Goal: Communication & Community: Answer question/provide support

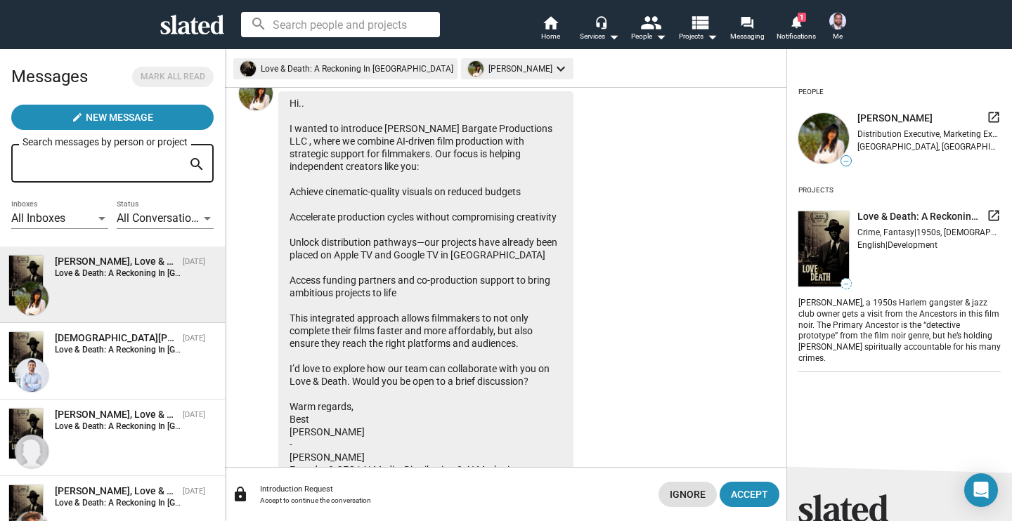
scroll to position [186, 0]
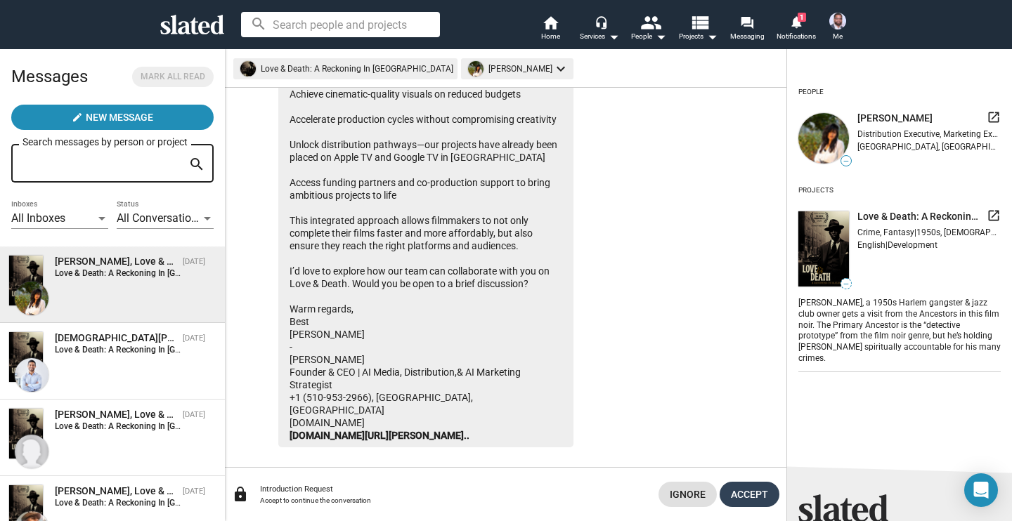
click at [746, 498] on span "Accept" at bounding box center [749, 494] width 37 height 25
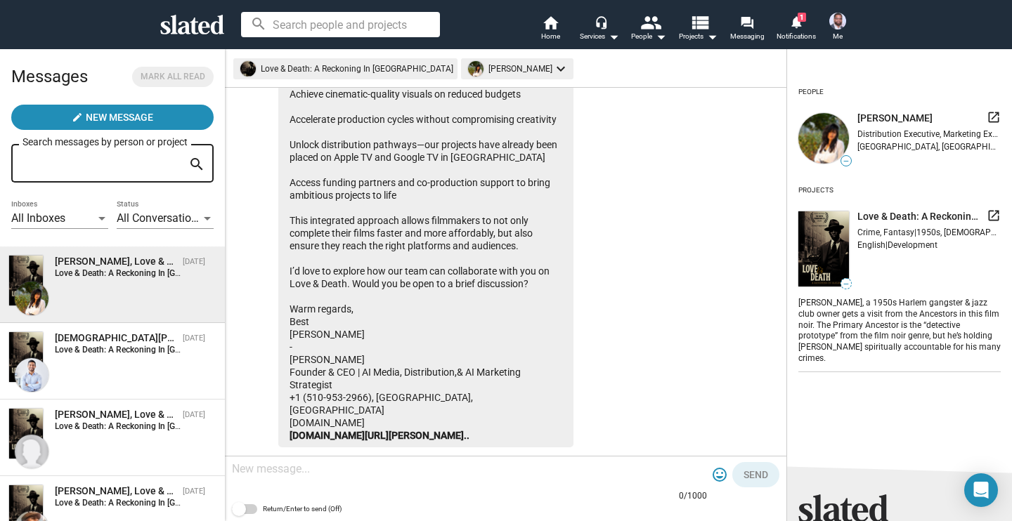
click at [289, 472] on textarea at bounding box center [469, 469] width 475 height 14
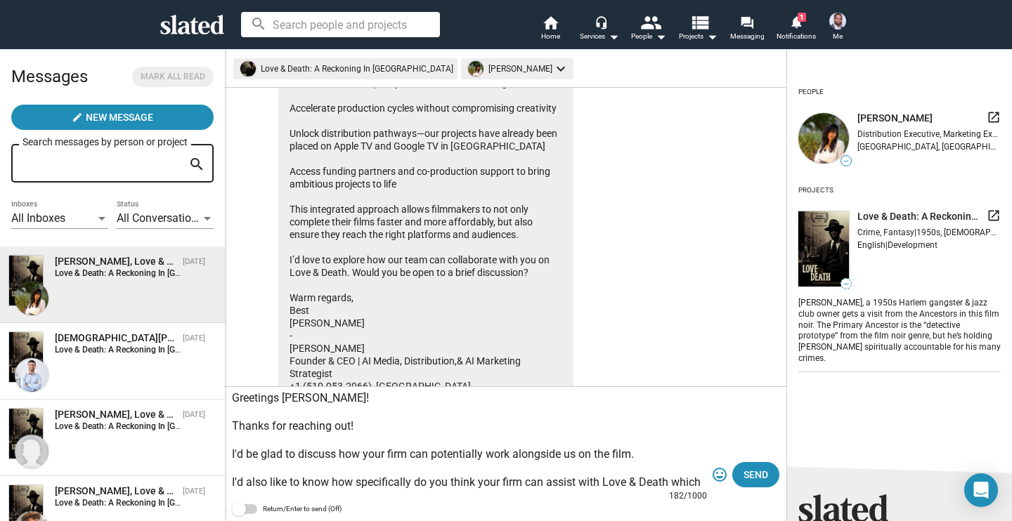
scroll to position [13, 0]
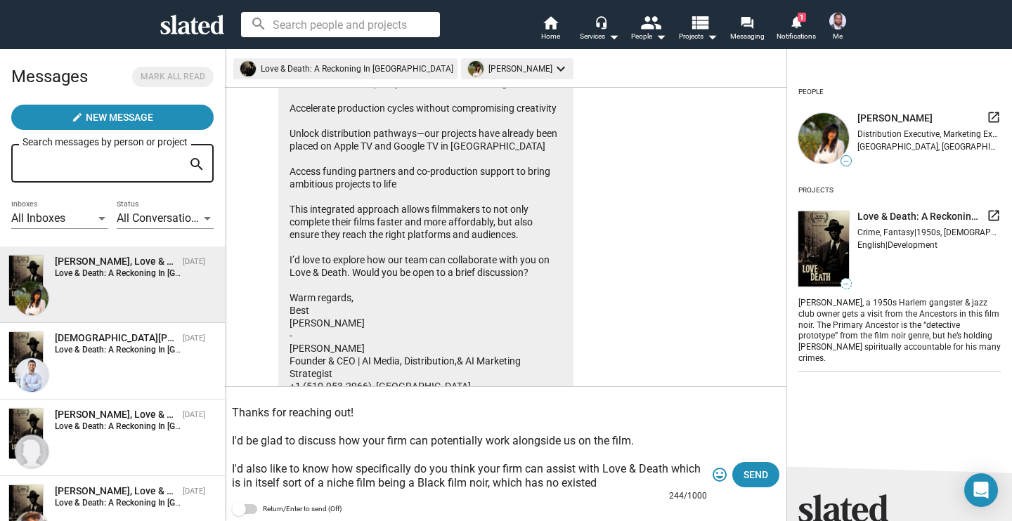
click at [408, 484] on textarea "Greetings [PERSON_NAME]! Thanks for reaching out! I'd be glad to discuss how yo…" at bounding box center [469, 440] width 475 height 98
drag, startPoint x: 420, startPoint y: 481, endPoint x: 638, endPoint y: 479, distance: 218.6
click at [638, 479] on textarea "Greetings [PERSON_NAME]! Thanks for reaching out! I'd be glad to discuss how yo…" at bounding box center [469, 440] width 475 height 98
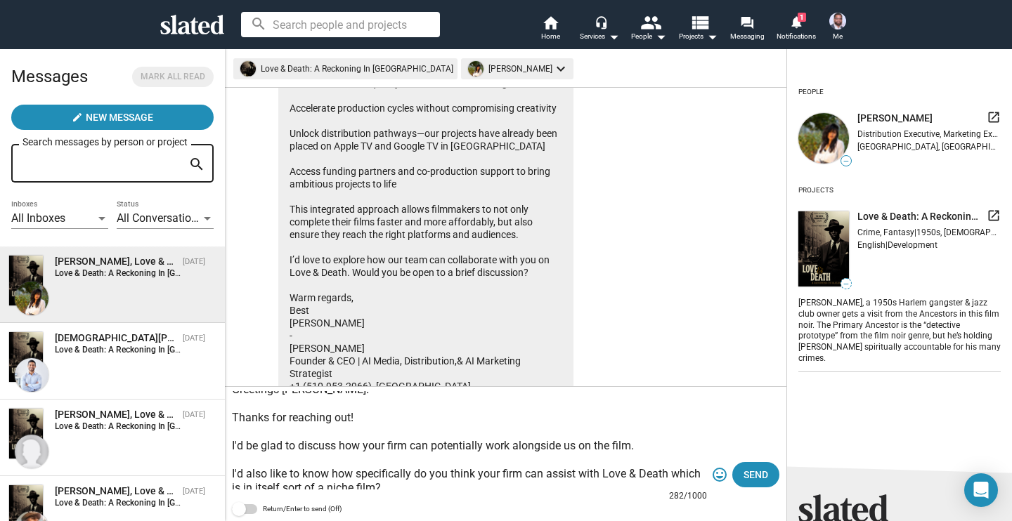
scroll to position [15, 0]
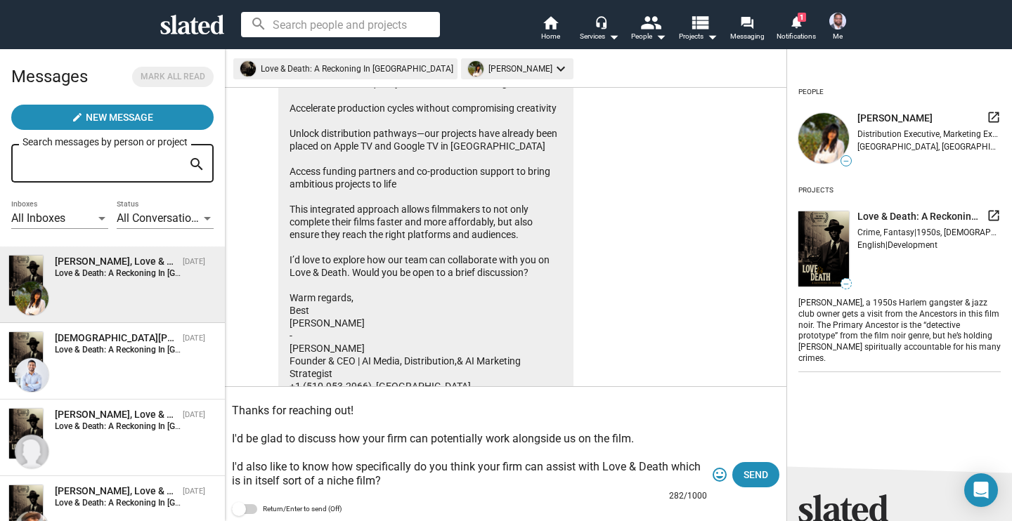
click at [465, 461] on textarea "Greetings [PERSON_NAME]! Thanks for reaching out! I'd be glad to discuss how yo…" at bounding box center [469, 440] width 475 height 98
click at [465, 462] on textarea "Greetings [PERSON_NAME]! Thanks for reaching out! I'd be glad to discuss how yo…" at bounding box center [469, 440] width 475 height 98
click at [311, 467] on textarea "Greetings [PERSON_NAME]! Thanks for reaching out! I'd be glad to discuss how yo…" at bounding box center [469, 440] width 475 height 98
drag, startPoint x: 414, startPoint y: 468, endPoint x: 523, endPoint y: 471, distance: 109.0
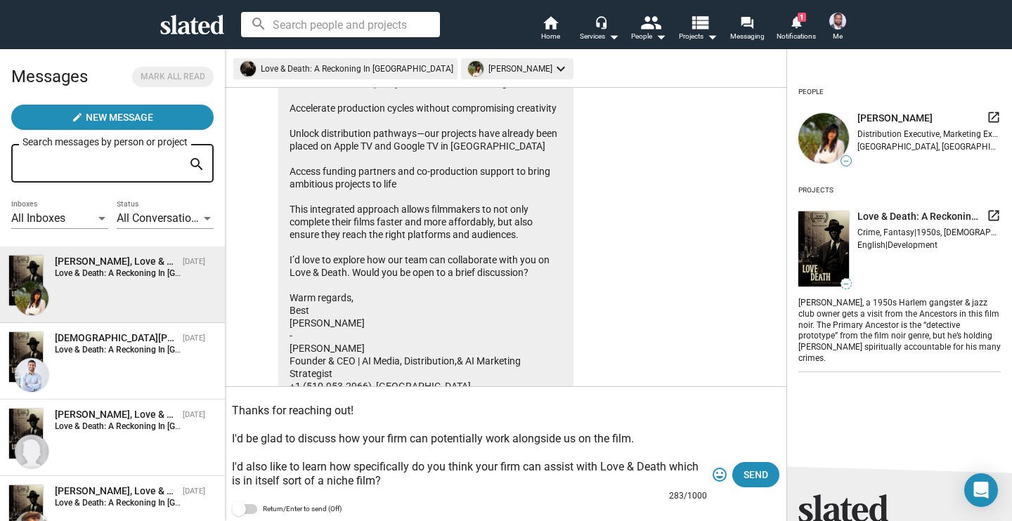
click at [523, 471] on textarea "Greetings [PERSON_NAME]! Thanks for reaching out! I'd be glad to discuss how yo…" at bounding box center [469, 440] width 475 height 98
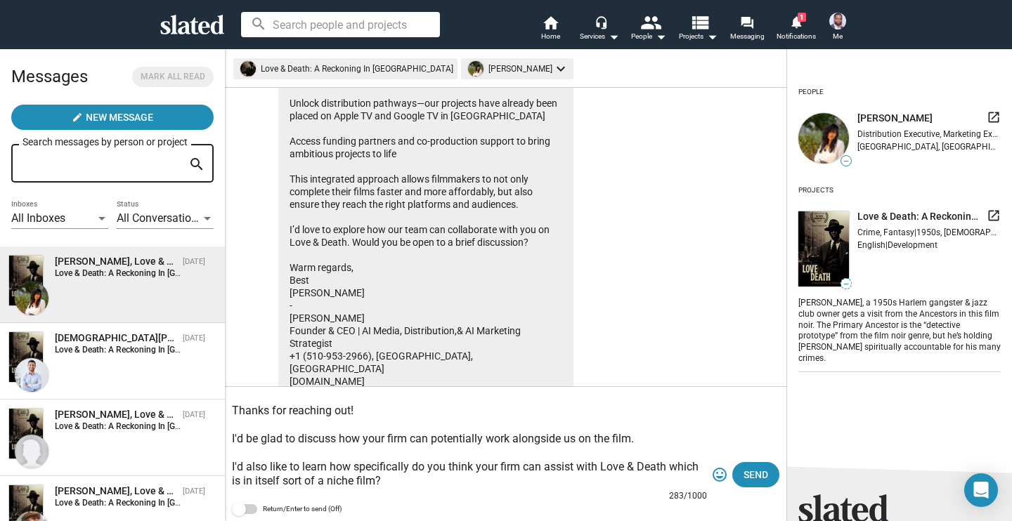
scroll to position [0, 0]
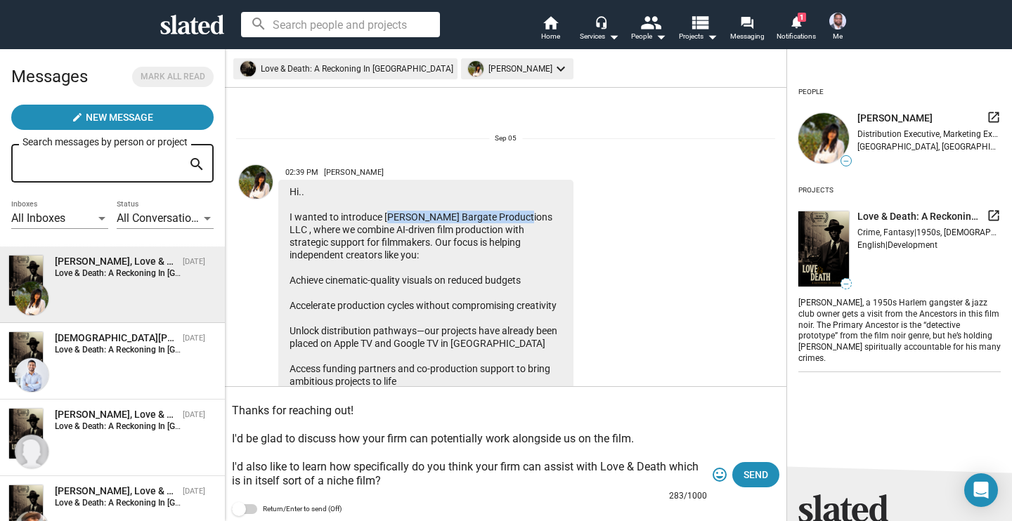
drag, startPoint x: 384, startPoint y: 216, endPoint x: 515, endPoint y: 220, distance: 130.7
click at [515, 220] on div "Hi.. I wanted to introduce [PERSON_NAME] Bargate Productions LLC , where we com…" at bounding box center [425, 407] width 295 height 454
copy div "[PERSON_NAME] Bargate Productions LLC"
drag, startPoint x: 411, startPoint y: 469, endPoint x: 521, endPoint y: 469, distance: 109.6
click at [521, 469] on textarea "Greetings [PERSON_NAME]! Thanks for reaching out! I'd be glad to discuss how yo…" at bounding box center [469, 440] width 475 height 98
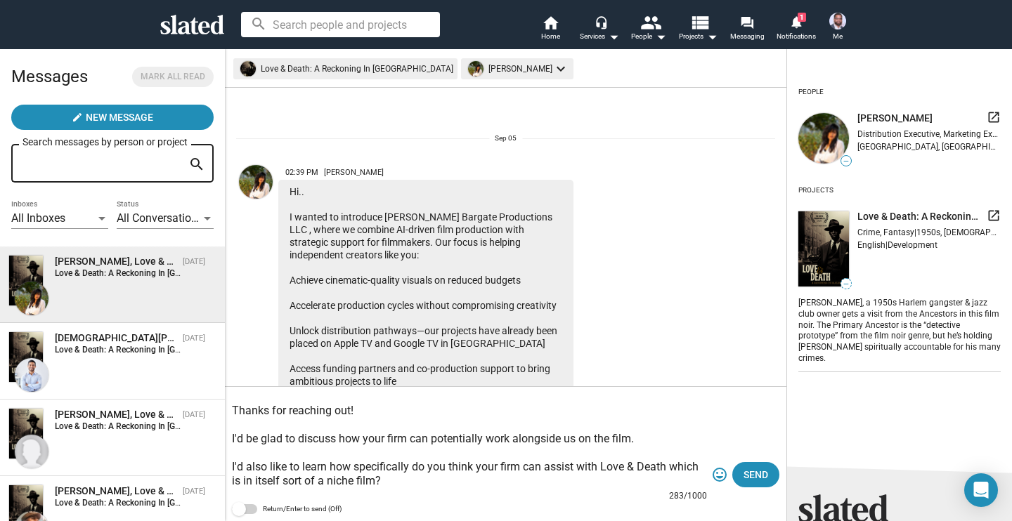
paste textarea "[PERSON_NAME] Bargate Productions LLC"
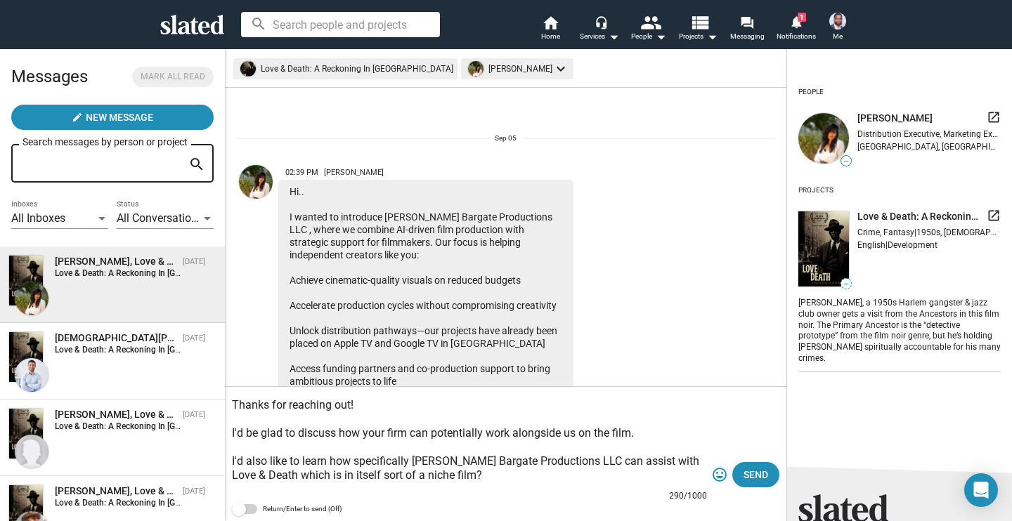
scroll to position [24, 0]
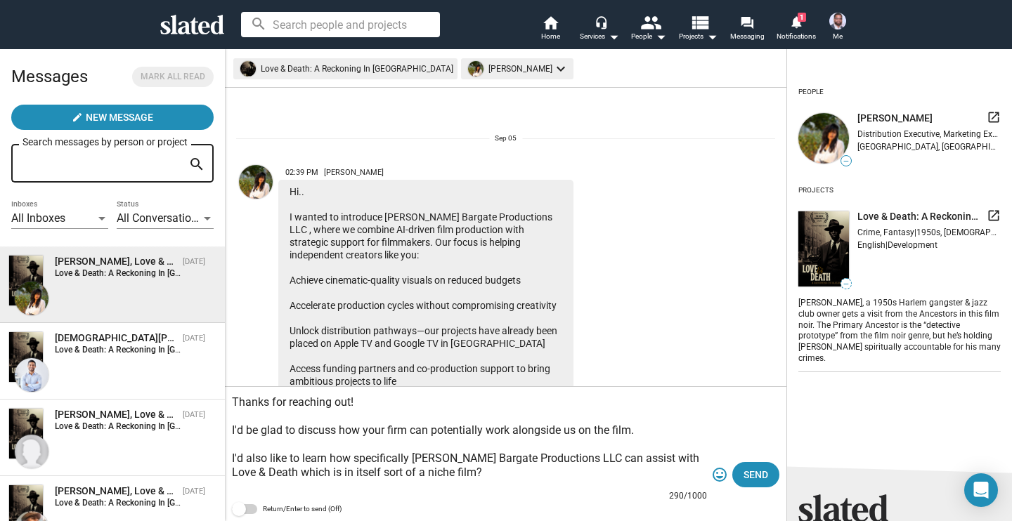
click at [378, 458] on textarea "Greetings [PERSON_NAME]! Thanks for reaching out! I'd be glad to discuss how yo…" at bounding box center [469, 440] width 475 height 98
click at [563, 462] on textarea "Greetings [PERSON_NAME]! Thanks for reaching out! I'd be glad to discuss how yo…" at bounding box center [469, 440] width 475 height 98
paste textarea "specifically"
click at [501, 464] on textarea "Greetings [PERSON_NAME]! Thanks for reaching out! I'd be glad to discuss how yo…" at bounding box center [469, 440] width 475 height 98
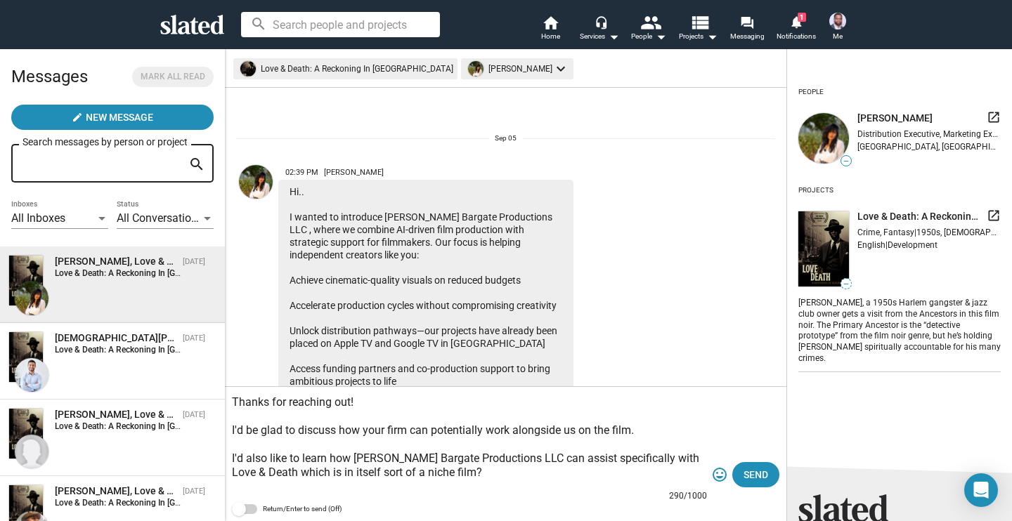
click at [490, 470] on textarea "Greetings [PERSON_NAME]! Thanks for reaching out! I'd be glad to discuss how yo…" at bounding box center [469, 440] width 475 height 98
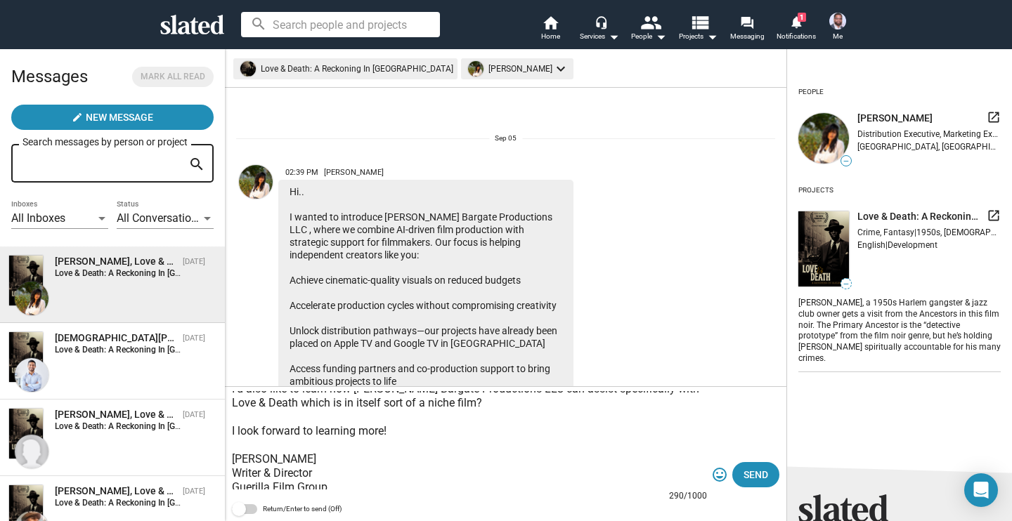
scroll to position [98, 0]
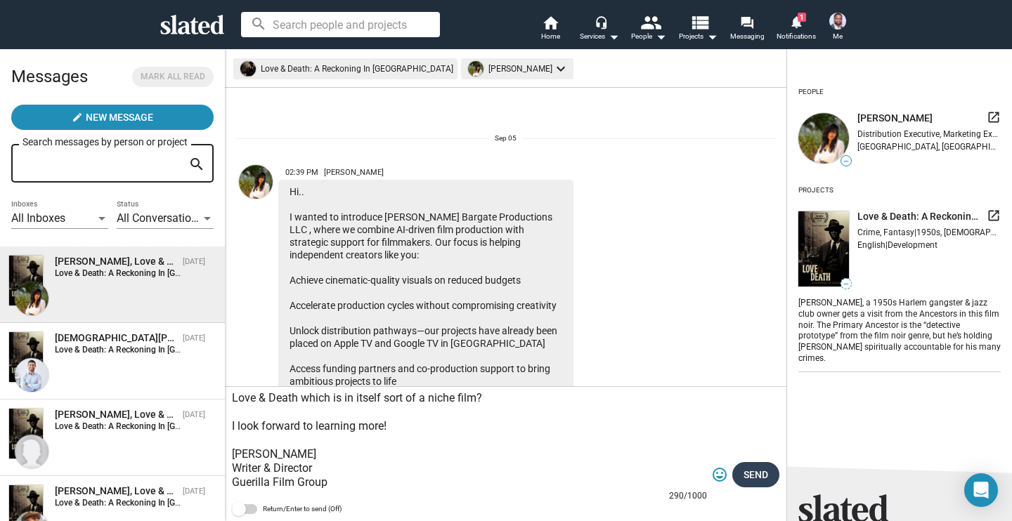
type textarea "Greetings [PERSON_NAME]! Thanks for reaching out! I'd be glad to discuss how yo…"
click at [754, 477] on span "Send" at bounding box center [755, 474] width 25 height 25
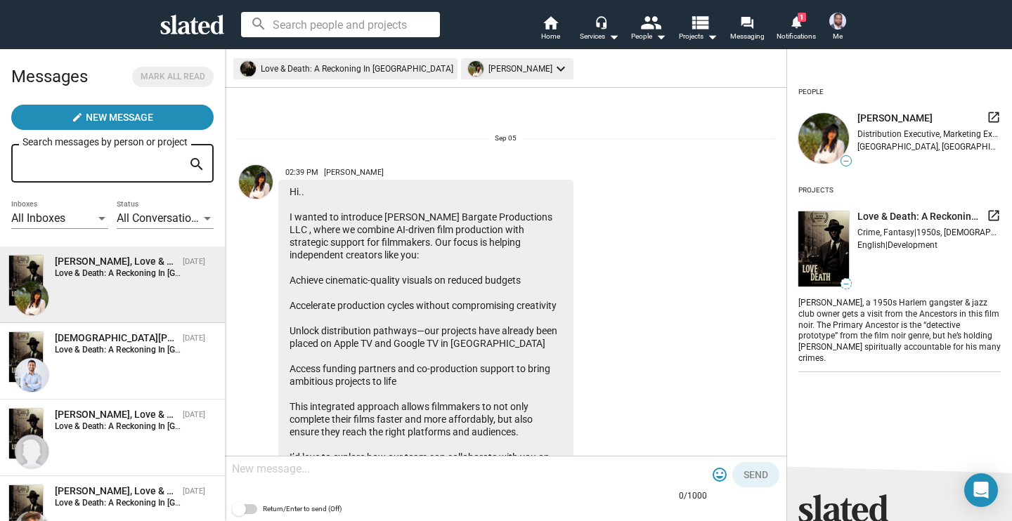
scroll to position [500, 0]
